Goal: Navigation & Orientation: Understand site structure

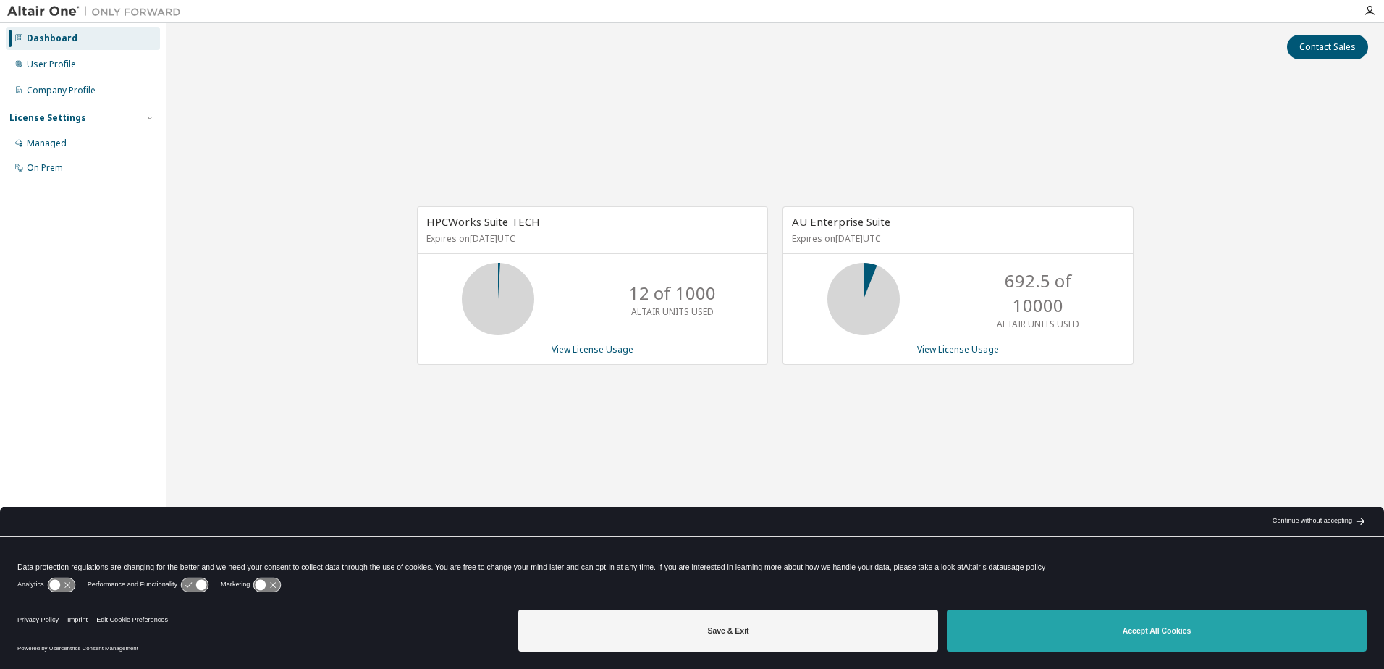
click at [1063, 630] on button "Accept All Cookies" at bounding box center [1157, 630] width 420 height 42
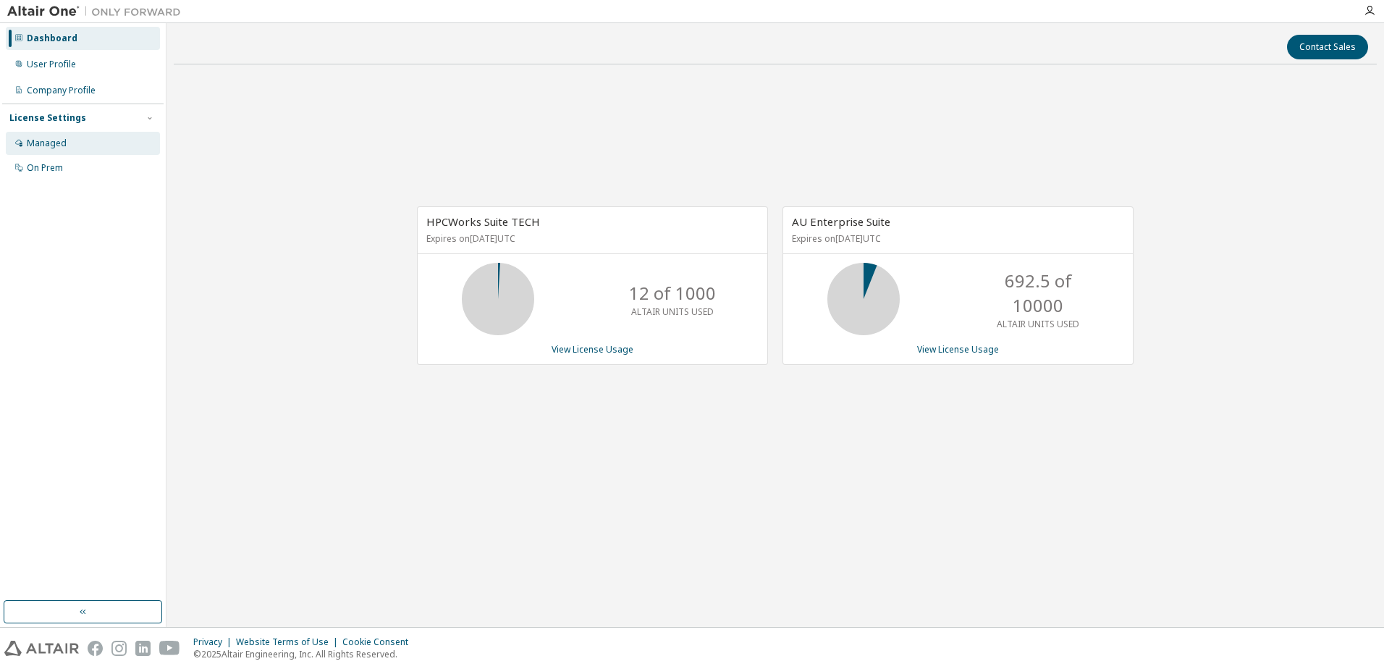
click at [31, 139] on div "Managed" at bounding box center [47, 144] width 40 height 12
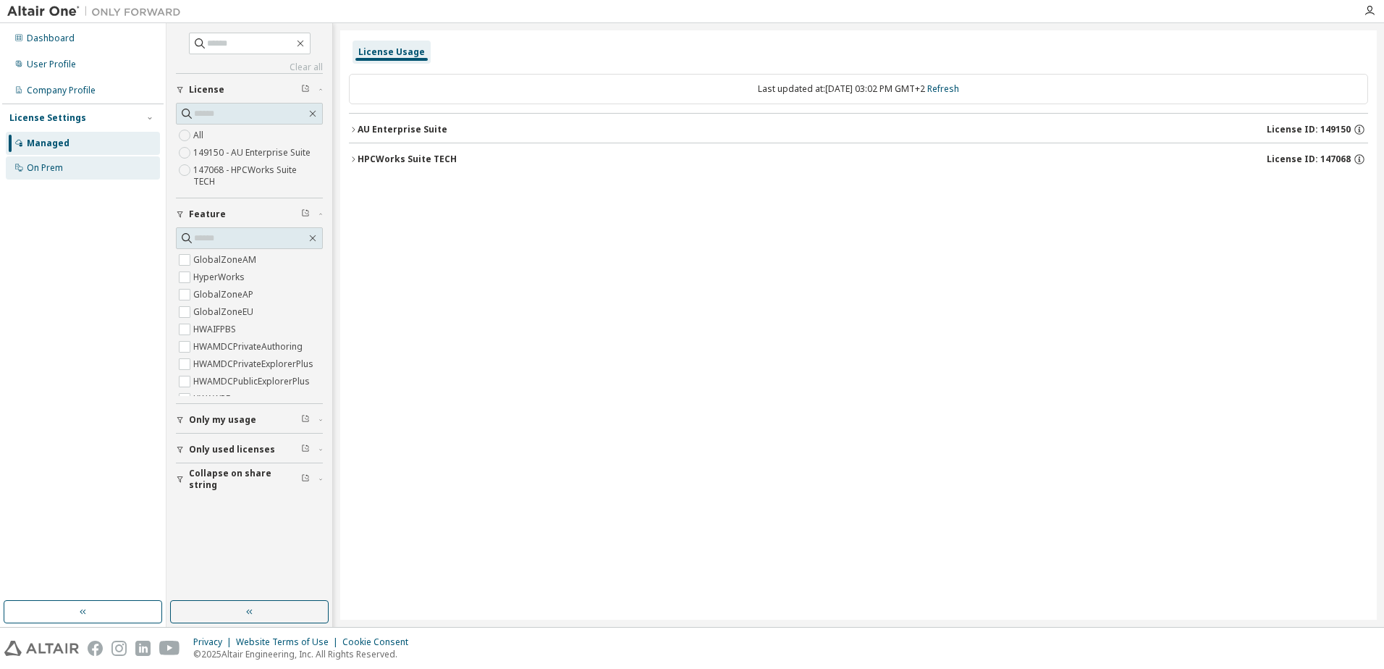
click at [46, 168] on div "On Prem" at bounding box center [45, 168] width 36 height 12
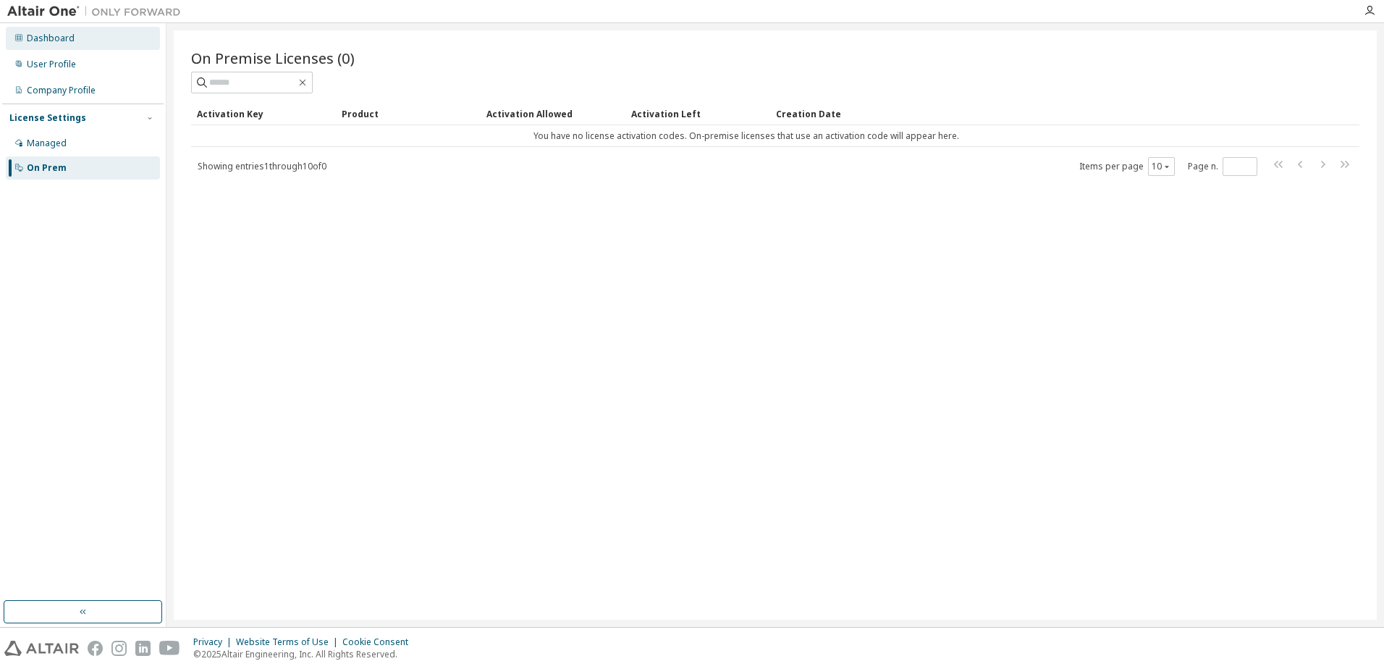
click at [38, 39] on div "Dashboard" at bounding box center [51, 39] width 48 height 12
